Goal: Task Accomplishment & Management: Manage account settings

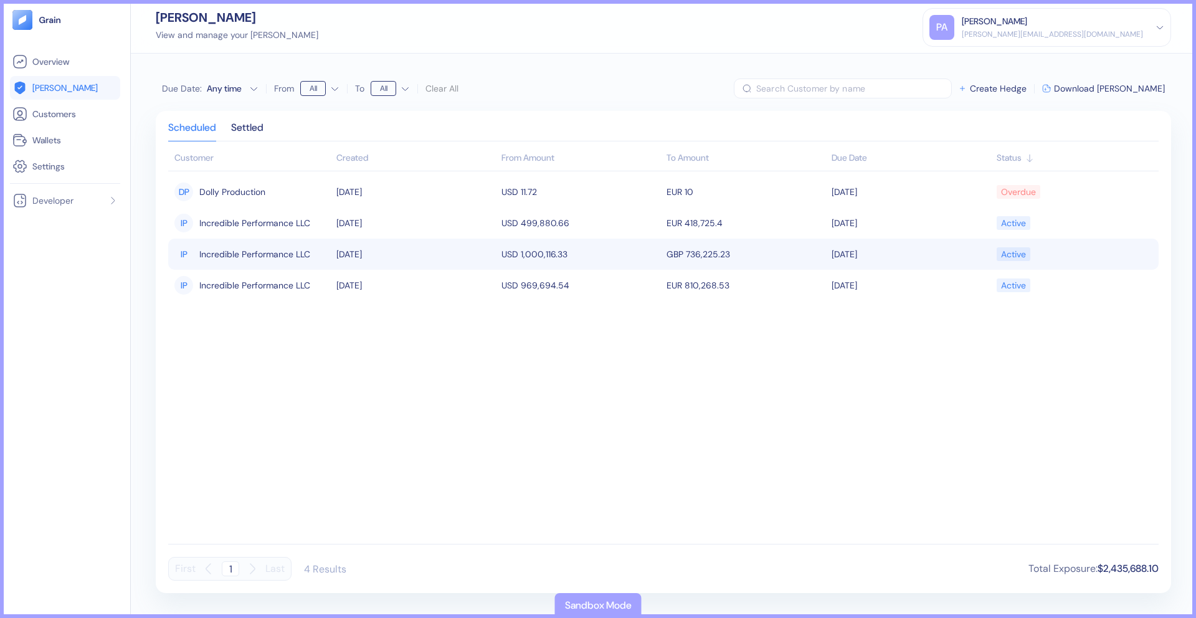
click at [382, 251] on td "[DATE]" at bounding box center [415, 253] width 165 height 31
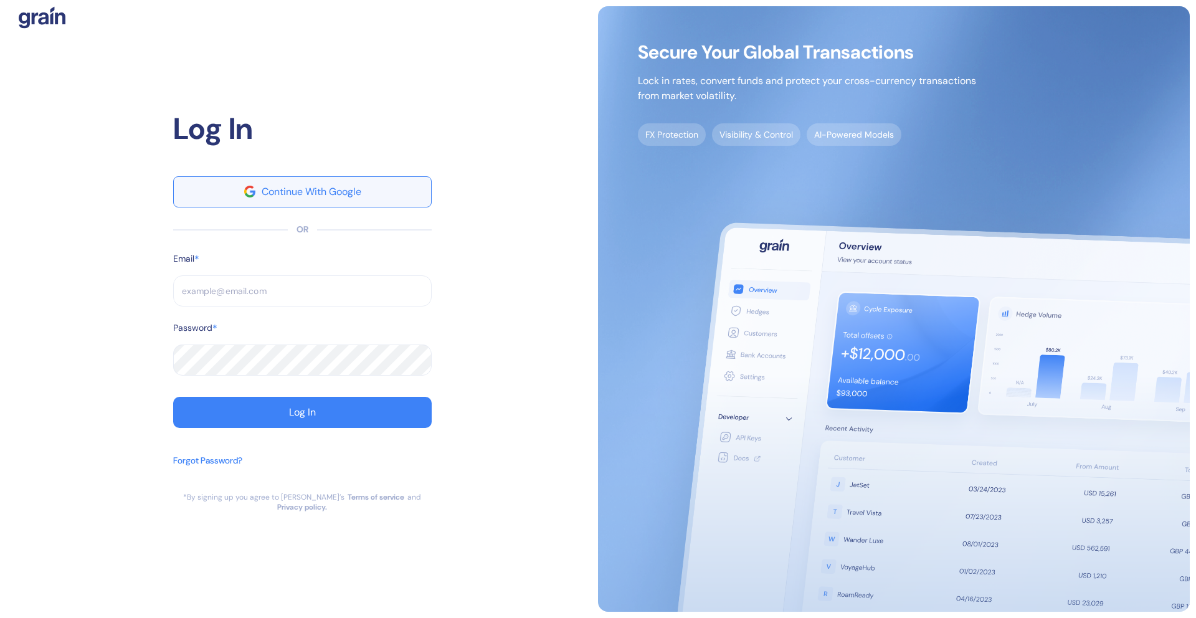
click at [296, 197] on div "Continue With Google" at bounding box center [312, 192] width 100 height 10
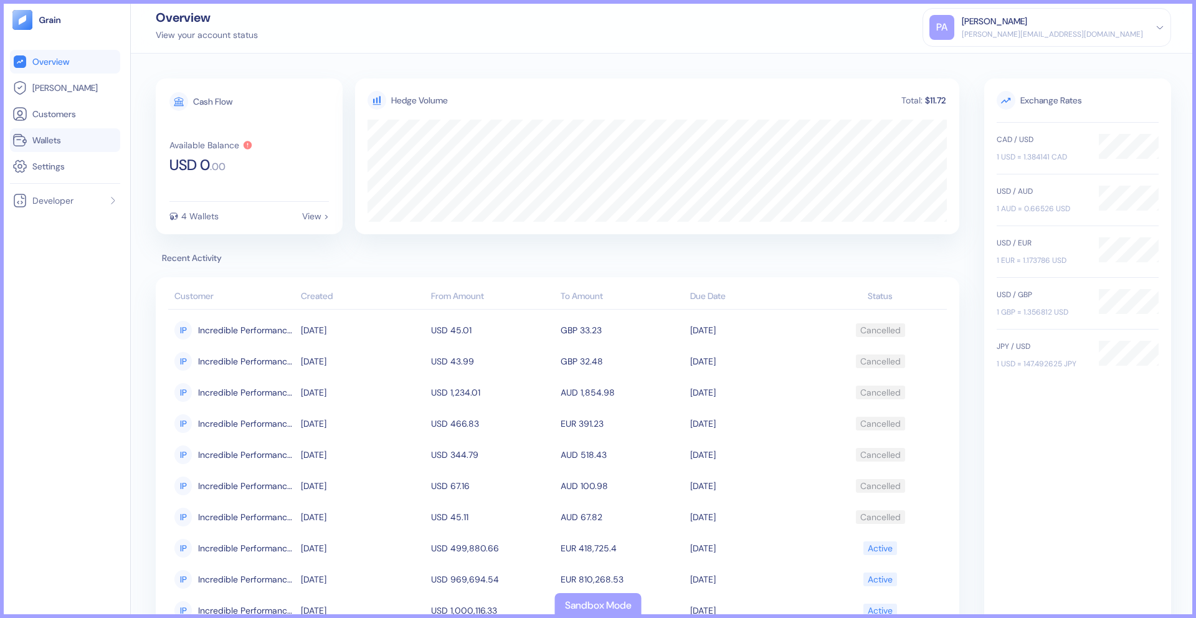
click at [35, 133] on link "Wallets" at bounding box center [64, 140] width 105 height 15
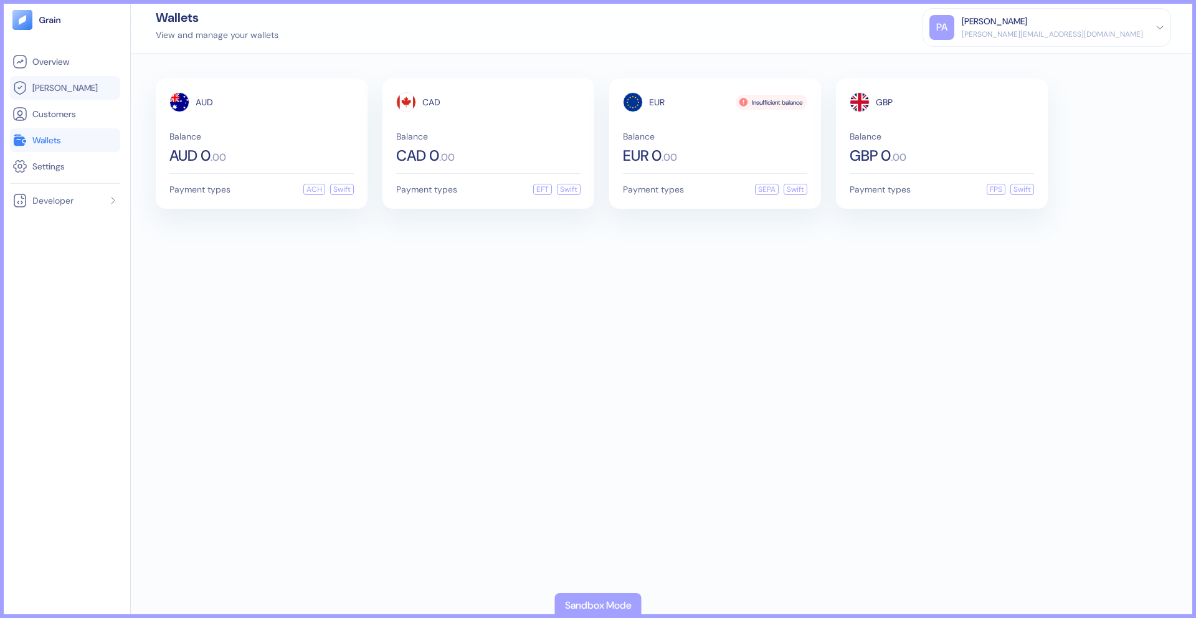
click at [51, 87] on span "[PERSON_NAME]" at bounding box center [64, 88] width 65 height 12
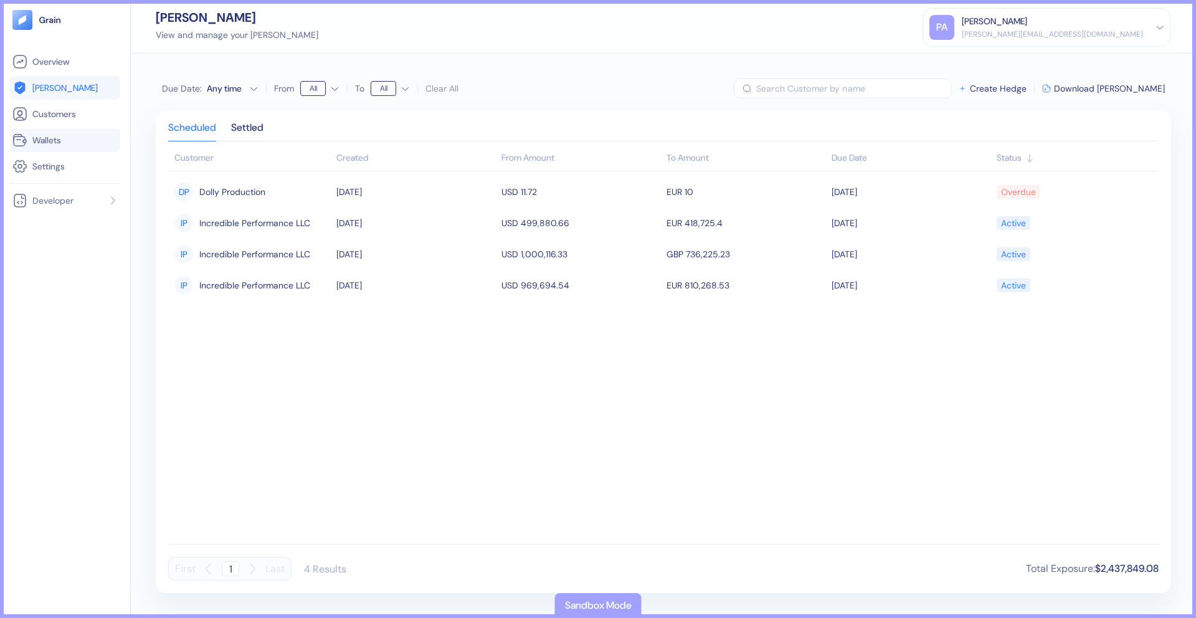
click at [50, 141] on span "Wallets" at bounding box center [46, 140] width 29 height 12
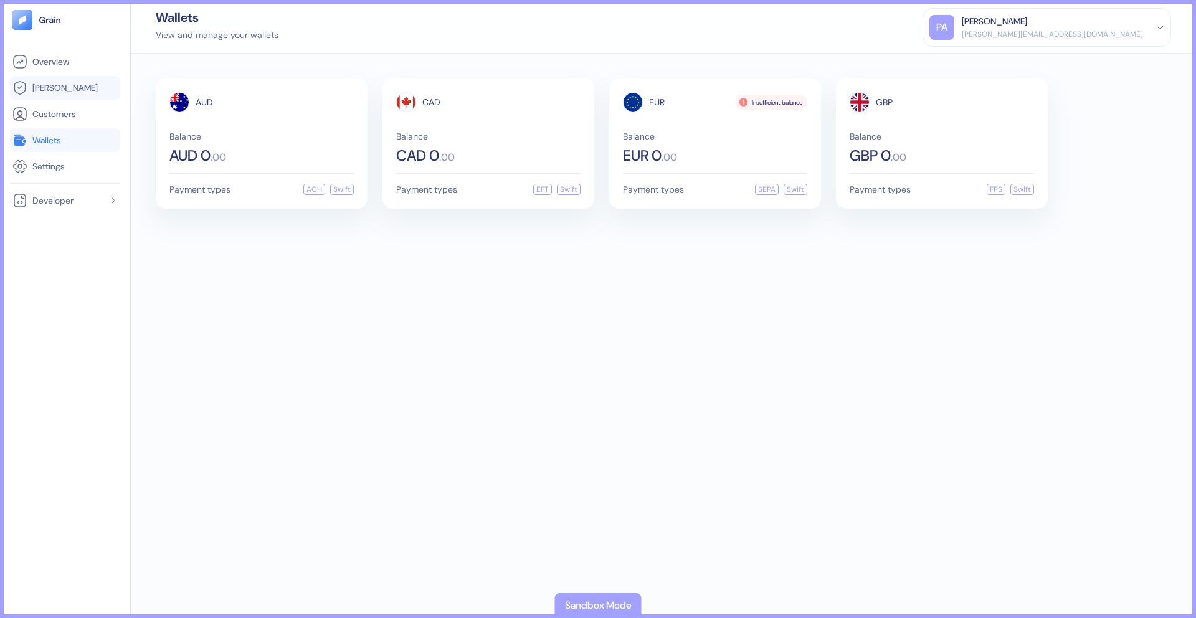
click at [52, 89] on span "[PERSON_NAME]" at bounding box center [64, 88] width 65 height 12
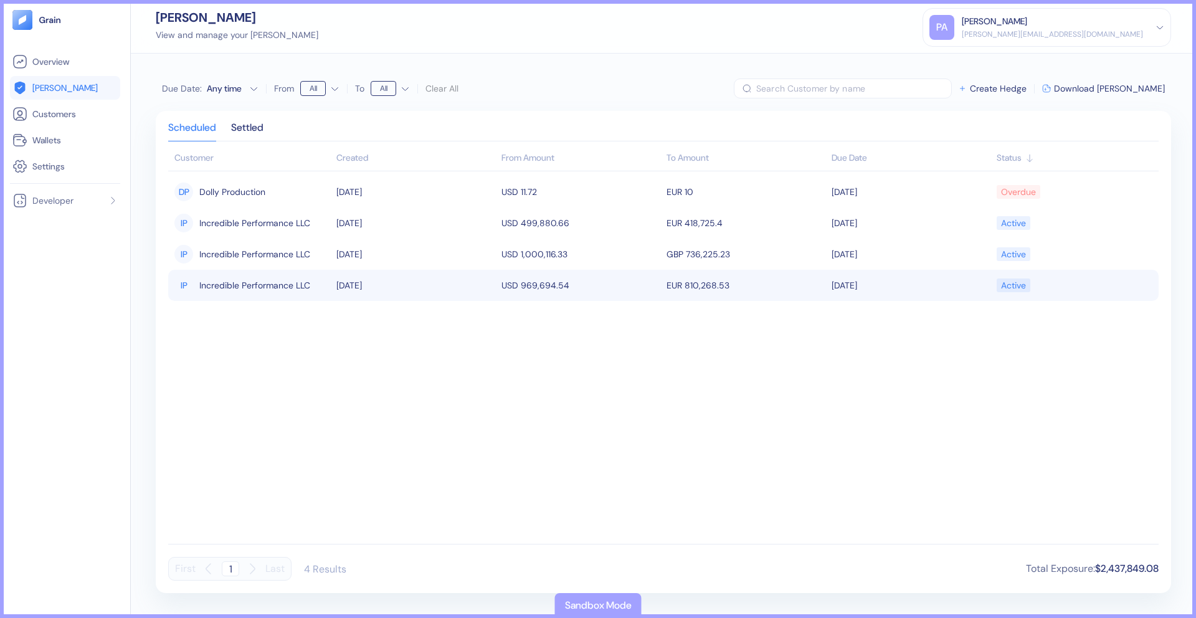
click at [296, 283] on span "Incredible Performance LLC" at bounding box center [254, 285] width 111 height 21
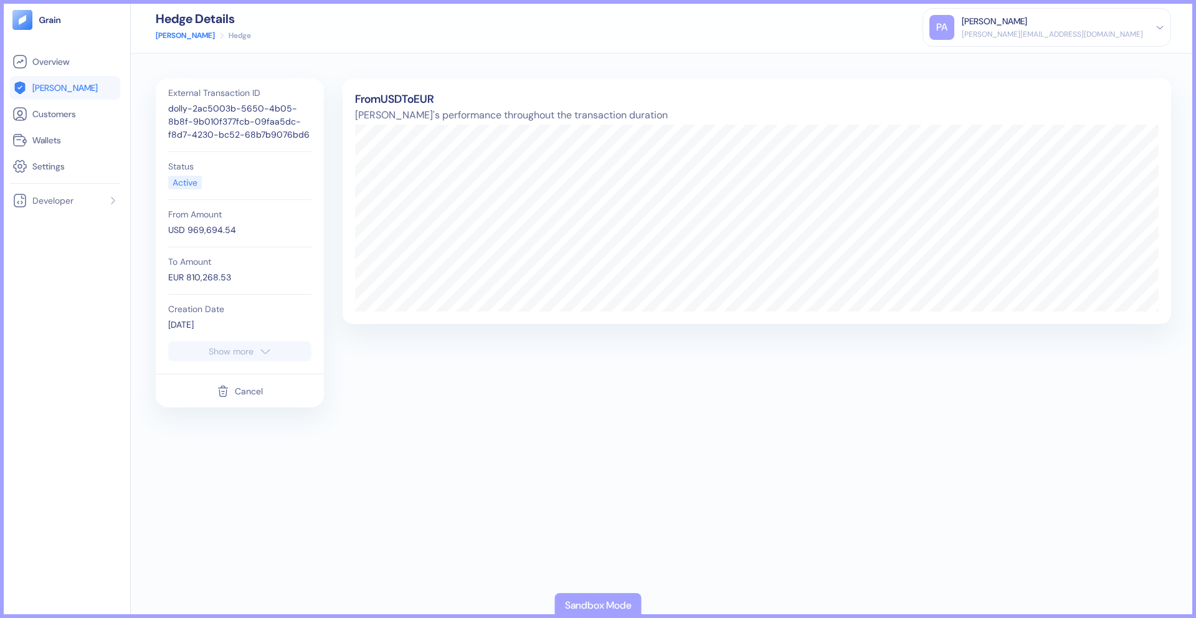
click at [244, 390] on div "Cancel" at bounding box center [249, 391] width 28 height 9
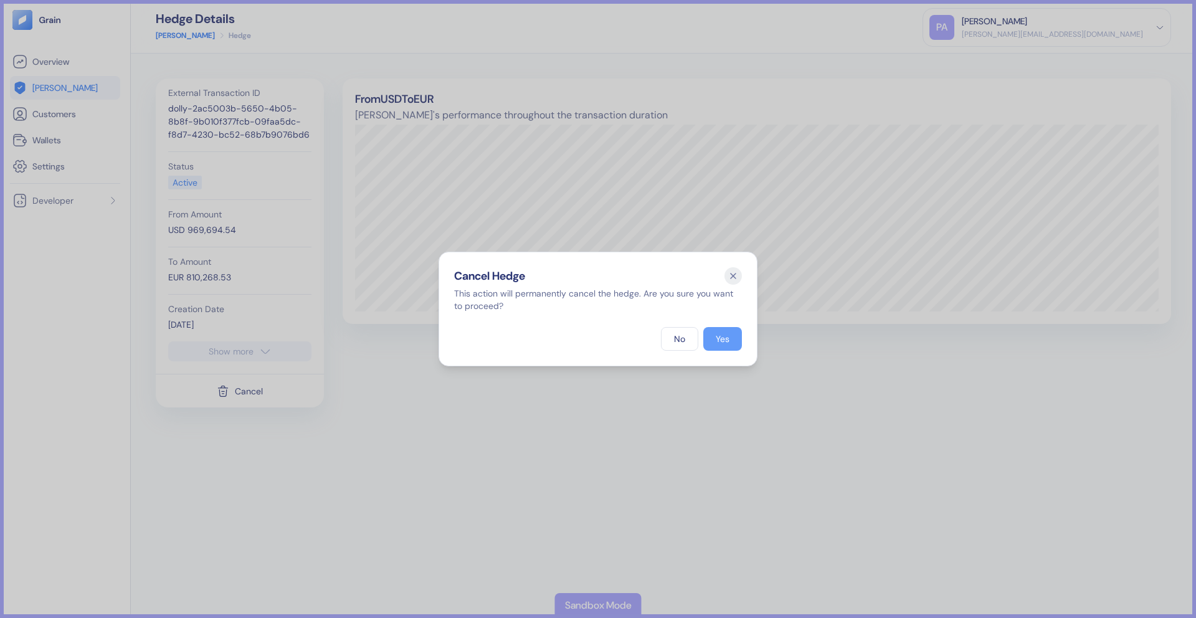
click at [725, 340] on div "Yes" at bounding box center [722, 338] width 14 height 9
click at [732, 279] on icon "button" at bounding box center [732, 275] width 17 height 17
